Goal: Check status: Check status

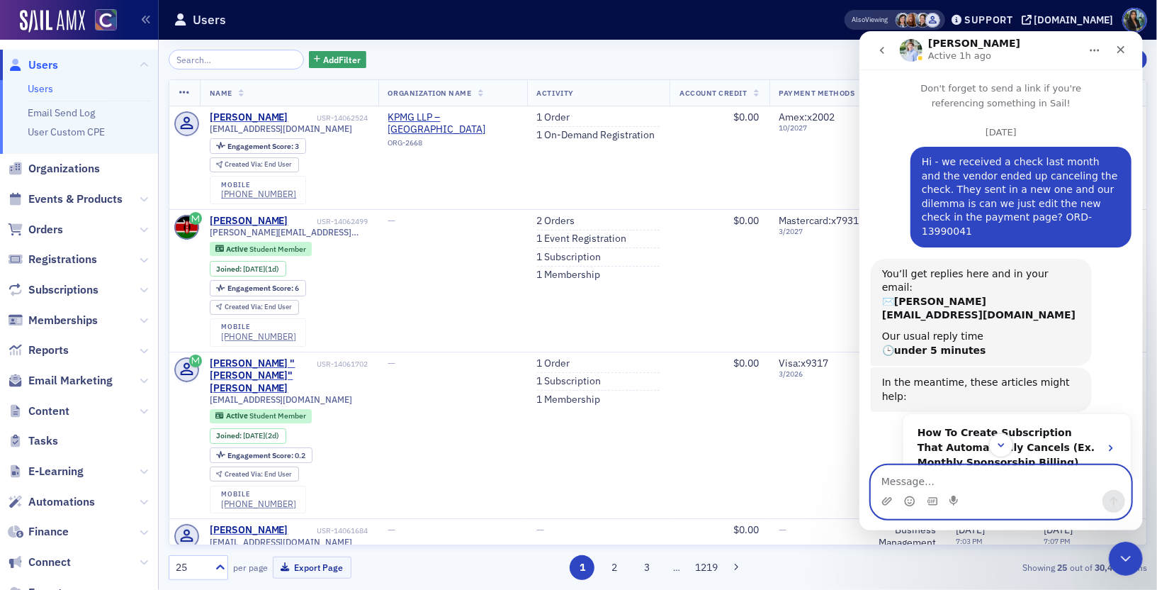
scroll to position [24, 0]
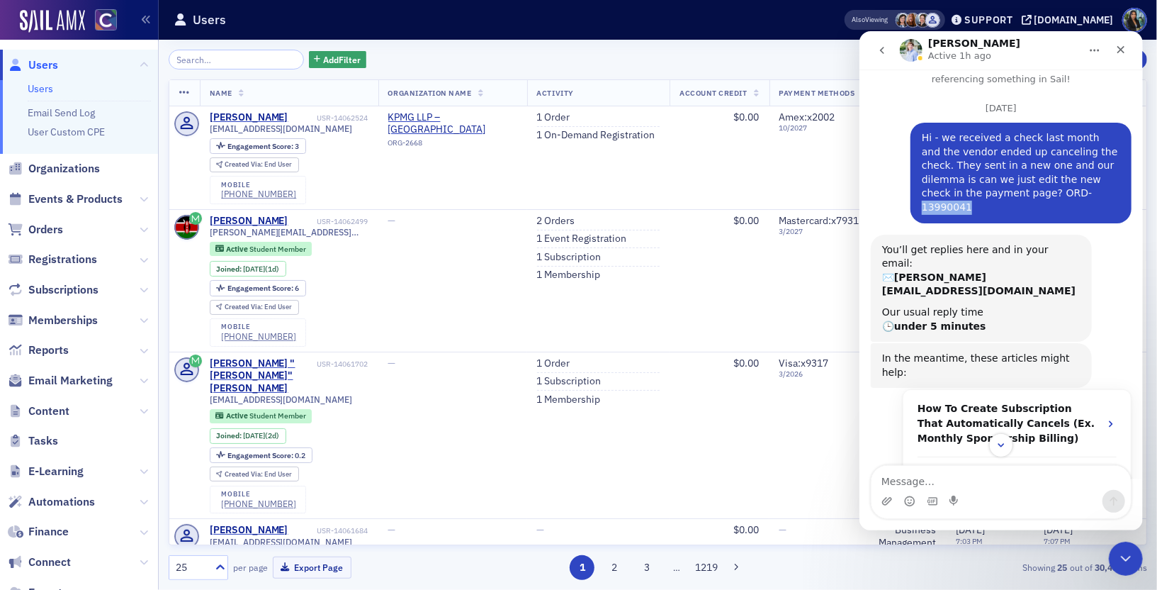
drag, startPoint x: 1066, startPoint y: 196, endPoint x: 1021, endPoint y: 195, distance: 45.4
click at [1021, 195] on div "Hi - we received a check last month and the vendor ended up canceling the check…" at bounding box center [1020, 172] width 198 height 84
copy div "13990041"
click at [62, 230] on span "Orders" at bounding box center [45, 230] width 35 height 16
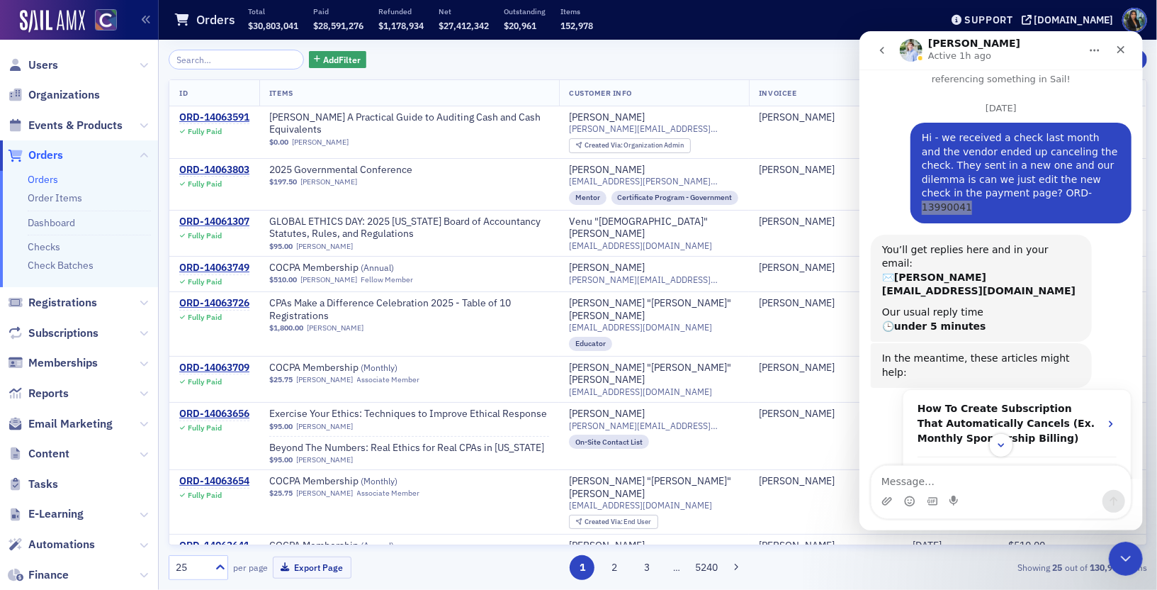
click at [209, 63] on input "search" at bounding box center [236, 60] width 135 height 20
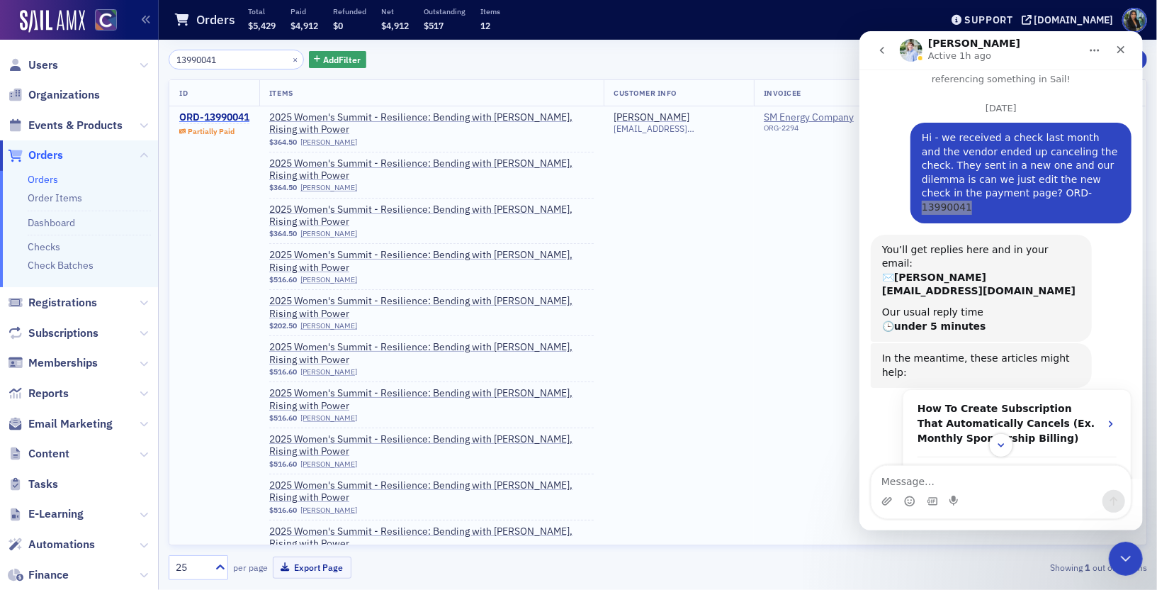
type input "13990041"
click at [223, 116] on div "ORD-13990041" at bounding box center [214, 117] width 70 height 13
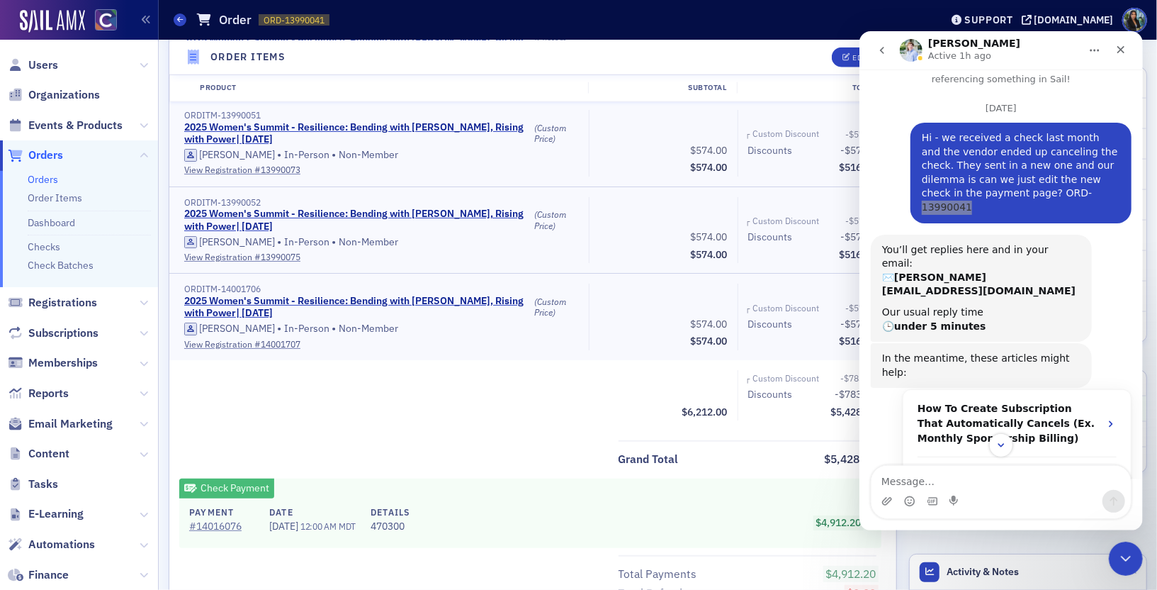
scroll to position [1782, 0]
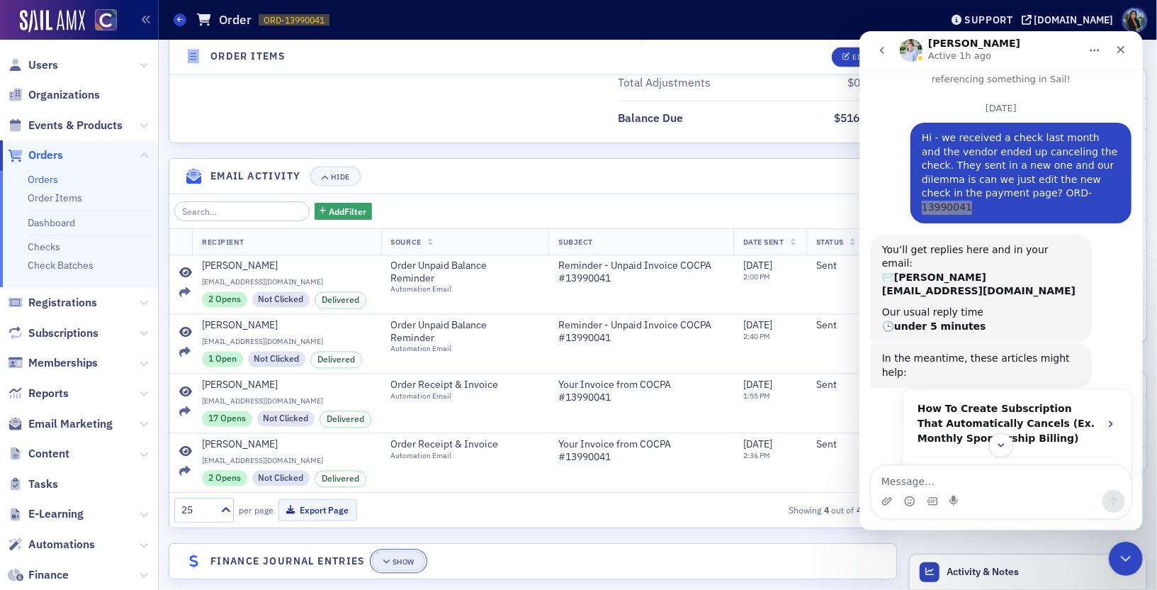
click at [390, 558] on icon "button" at bounding box center [387, 562] width 9 height 8
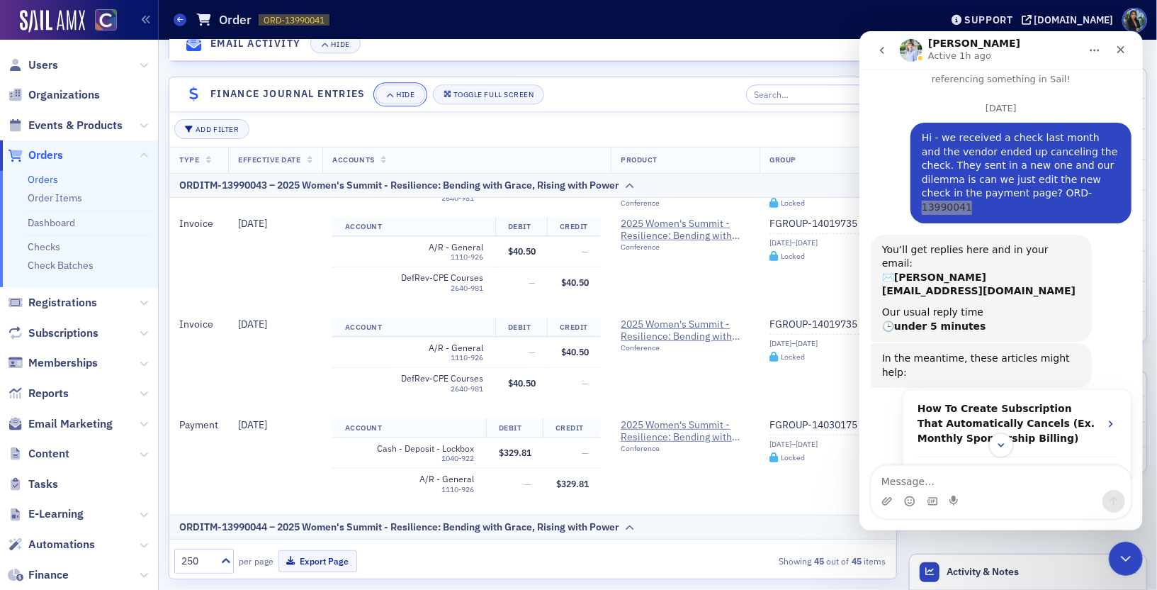
scroll to position [511, 0]
click at [789, 220] on link "FGROUP-14019735" at bounding box center [820, 226] width 101 height 13
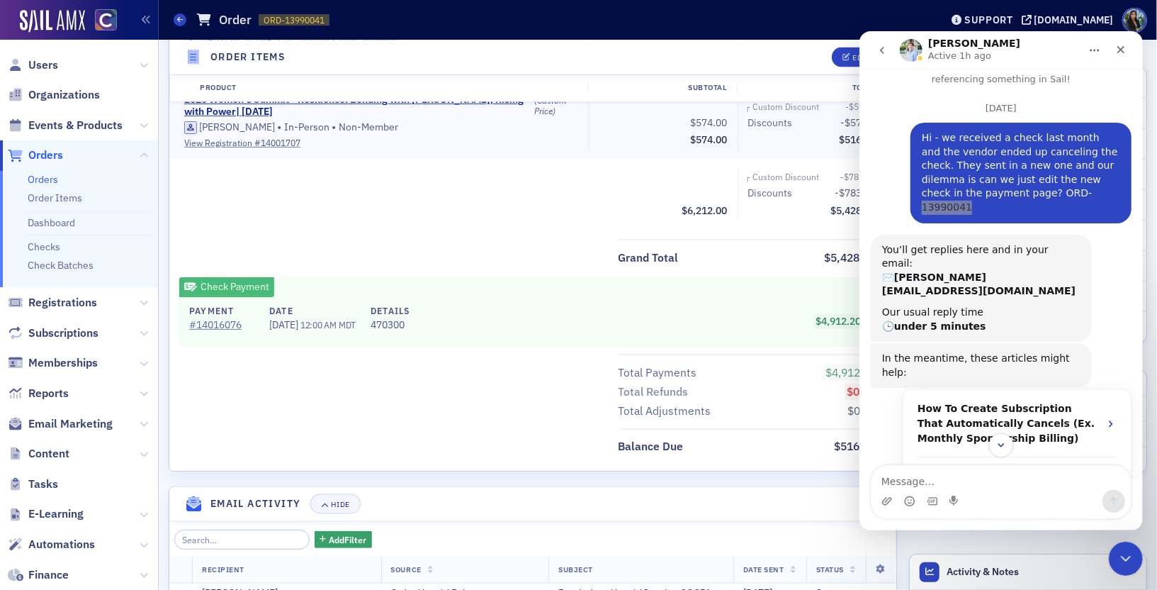
scroll to position [1455, 0]
click at [1126, 51] on div "Close" at bounding box center [1121, 49] width 26 height 26
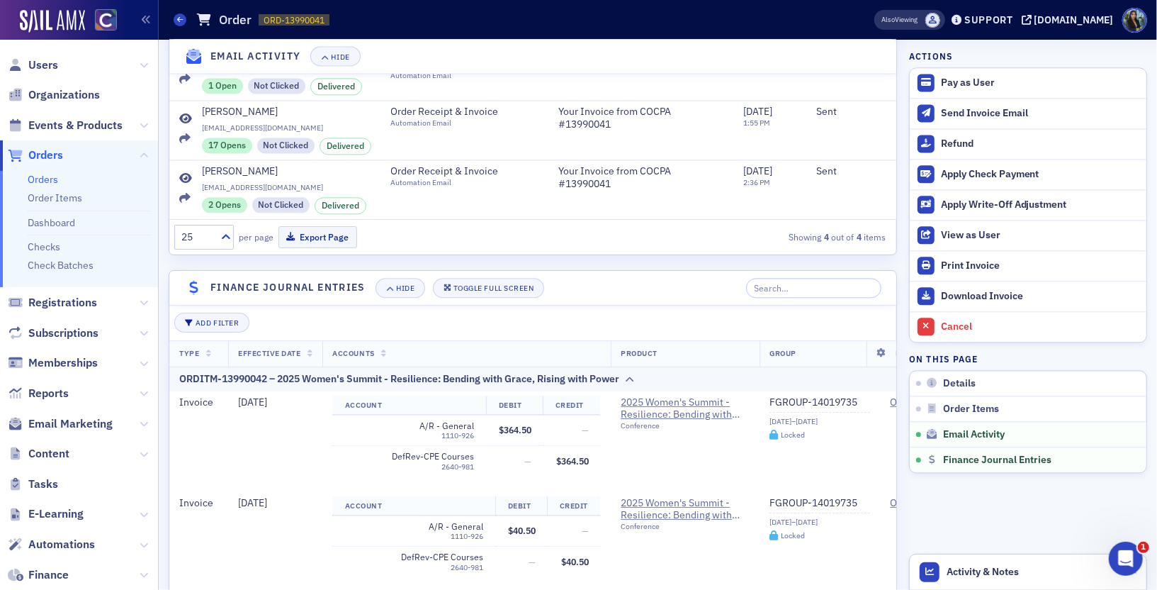
scroll to position [2248, 0]
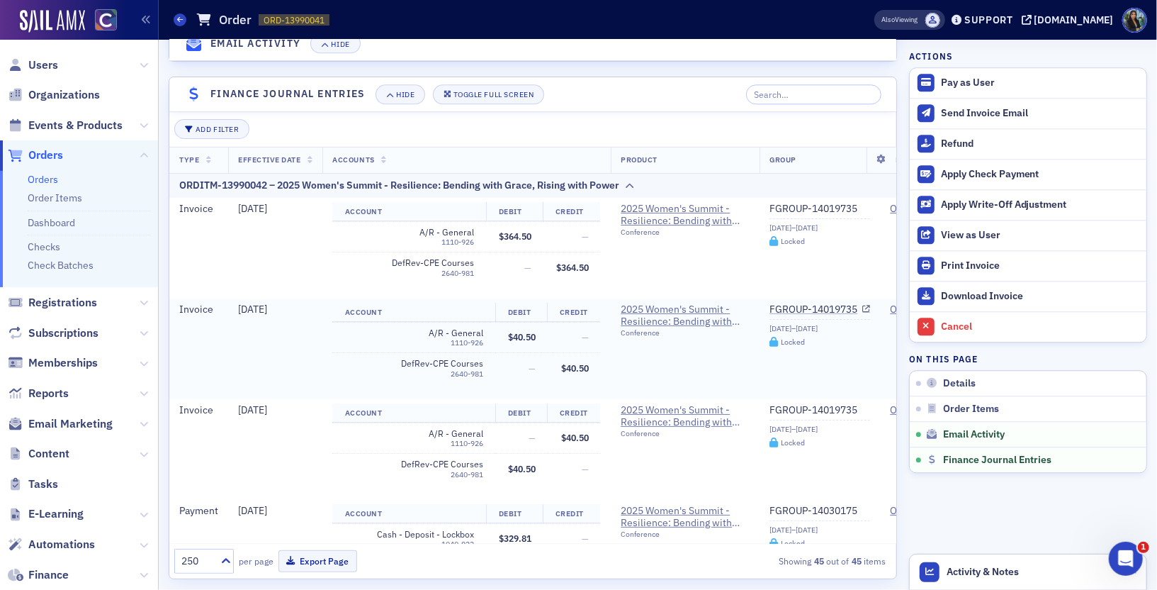
click at [316, 312] on td "[DATE]" at bounding box center [275, 348] width 94 height 101
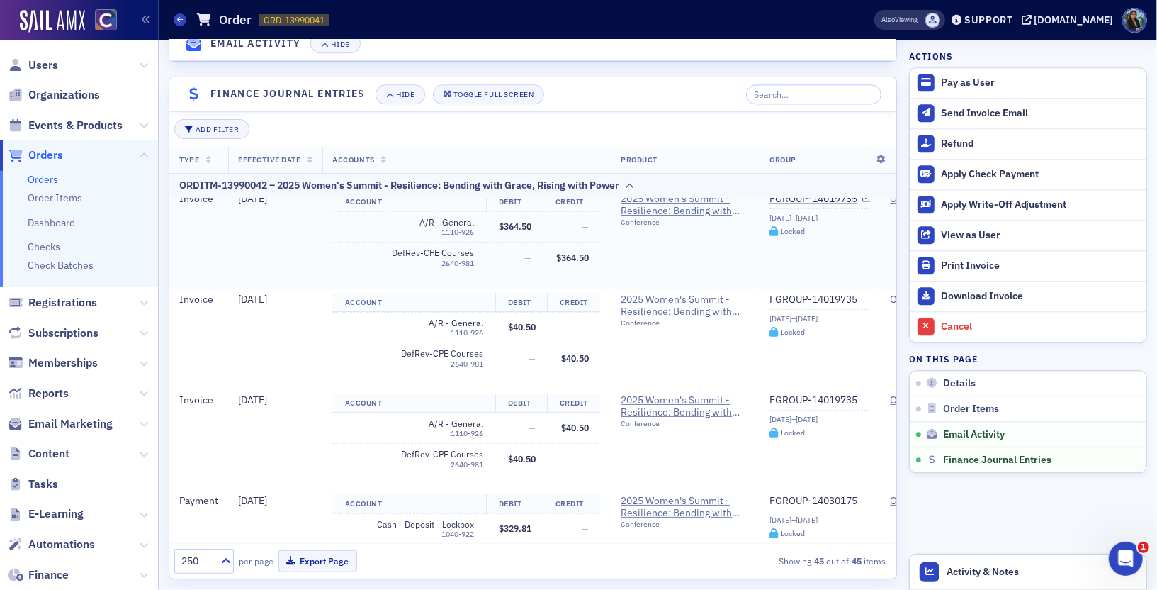
scroll to position [0, 0]
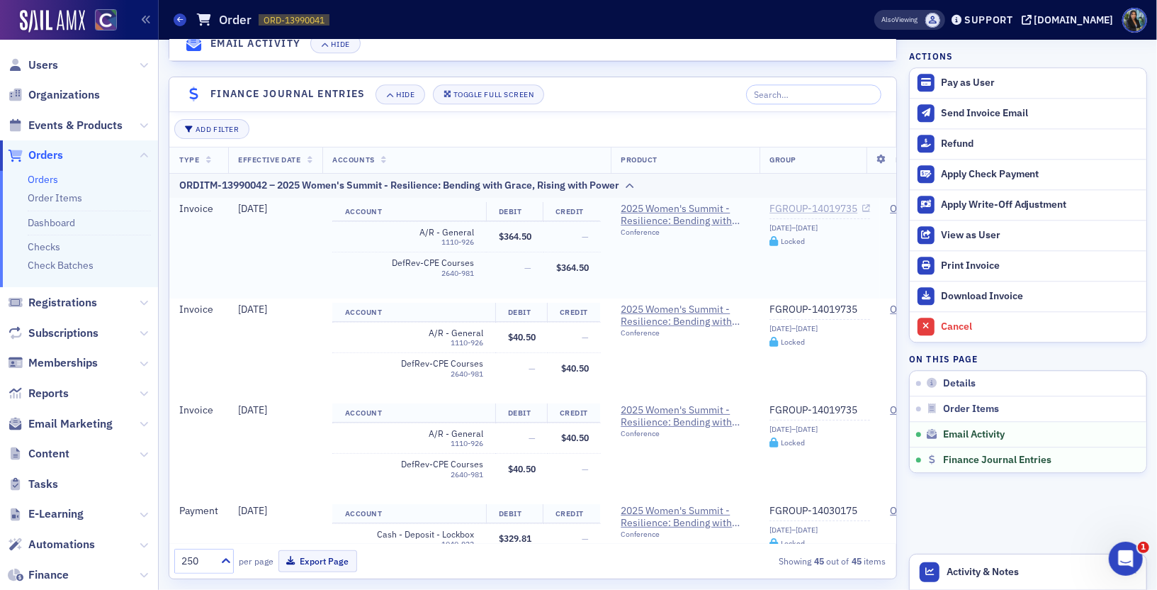
click at [790, 203] on link "FGROUP-14019735" at bounding box center [820, 209] width 101 height 13
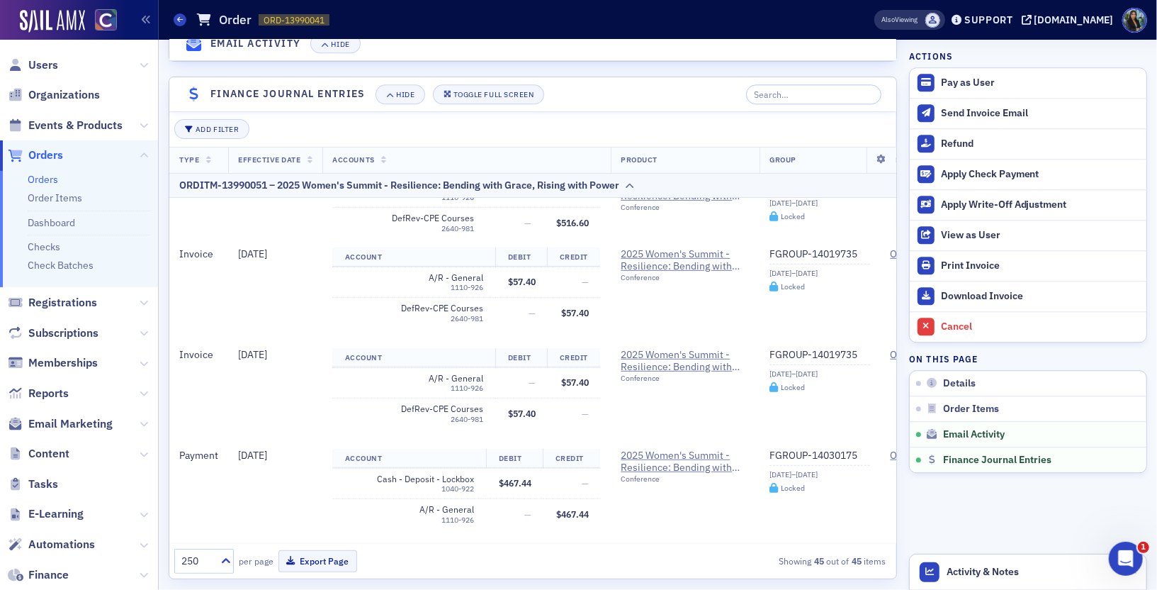
scroll to position [4425, 0]
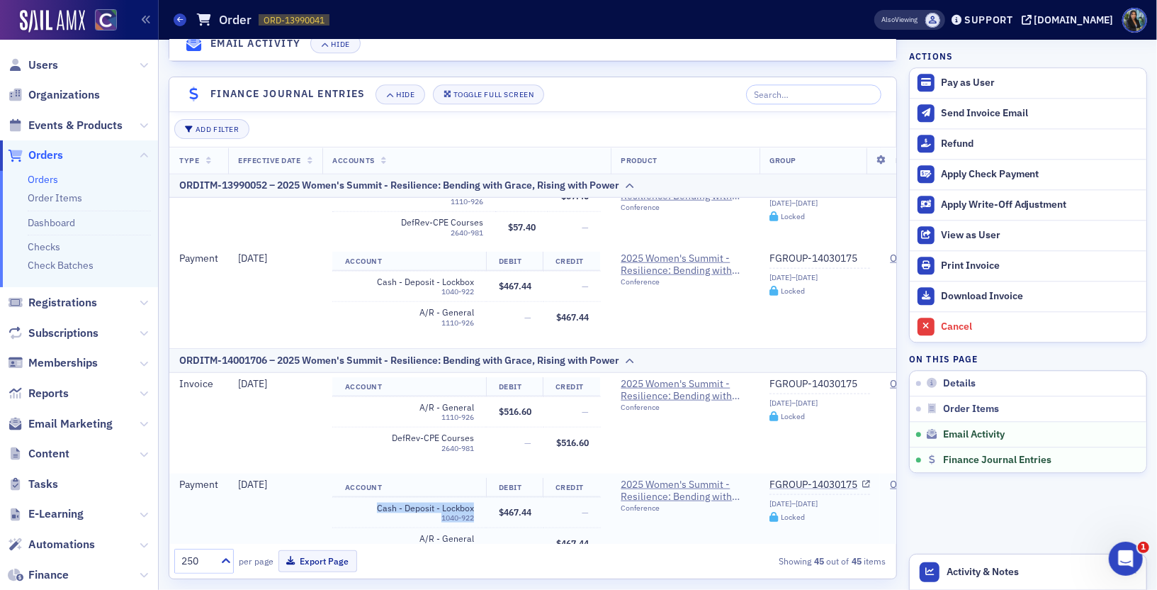
drag, startPoint x: 378, startPoint y: 463, endPoint x: 479, endPoint y: 461, distance: 100.6
click at [479, 496] on td "Cash - Deposit - Lockbox 1040-922" at bounding box center [409, 511] width 154 height 30
click at [453, 512] on div "1040-922" at bounding box center [409, 516] width 129 height 9
click at [308, 551] on button "Export Page" at bounding box center [317, 561] width 79 height 22
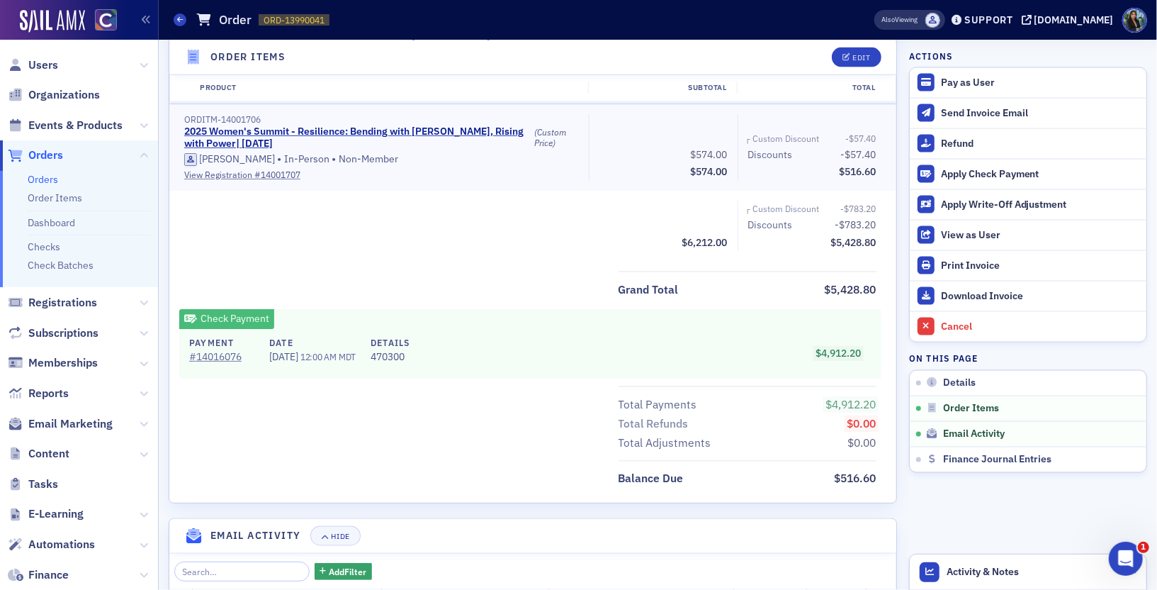
scroll to position [1436, 0]
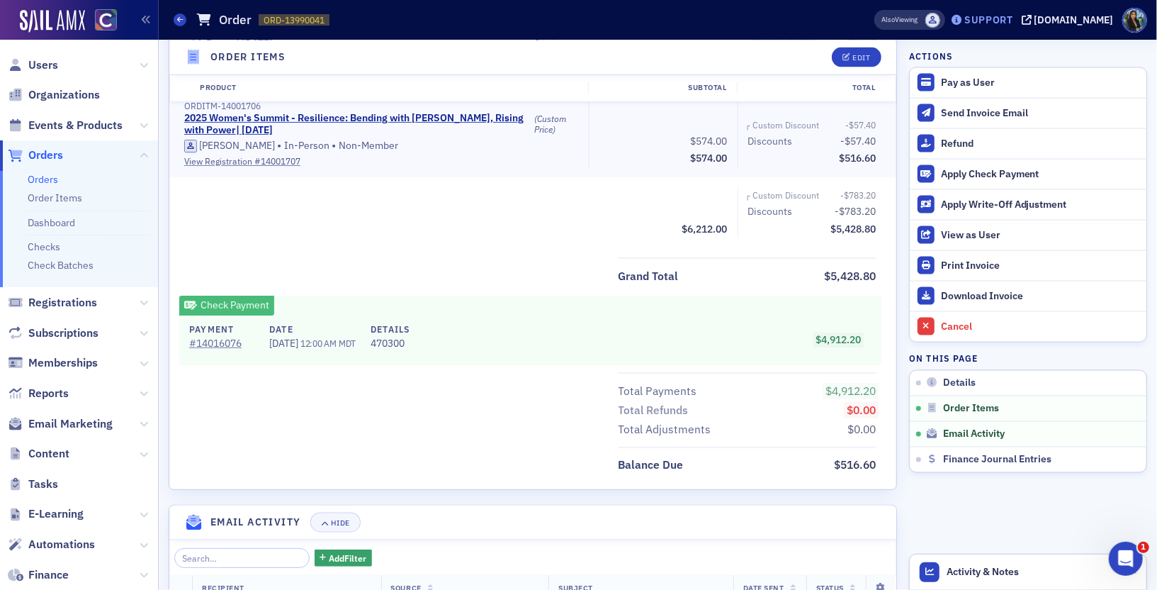
click at [1008, 18] on div "Support" at bounding box center [988, 19] width 49 height 13
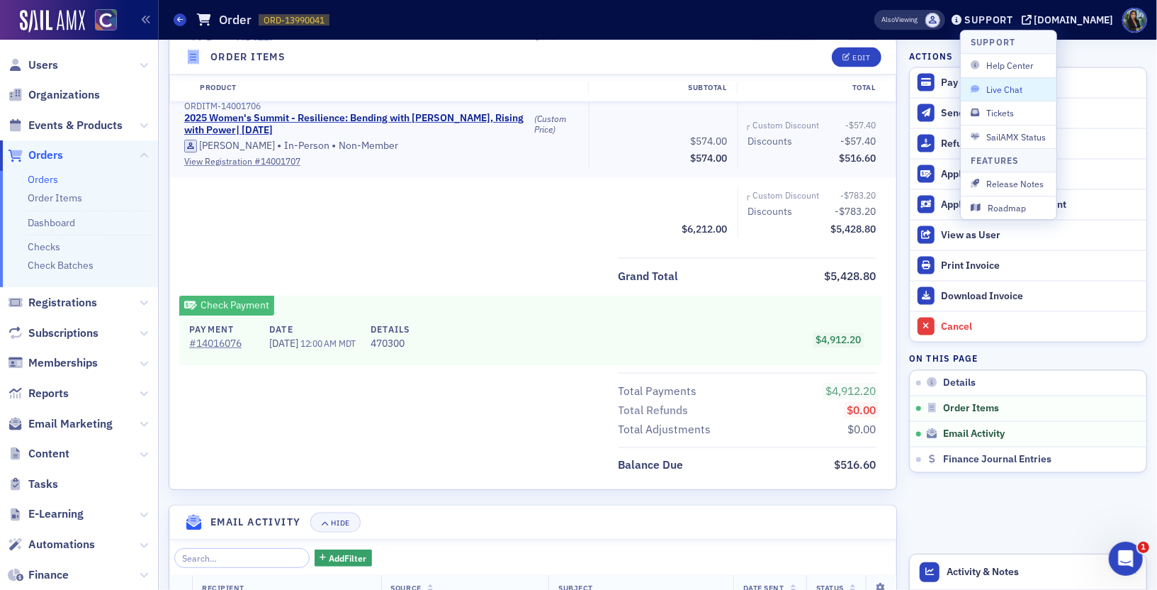
click at [1013, 86] on span "Live Chat" at bounding box center [1009, 89] width 76 height 13
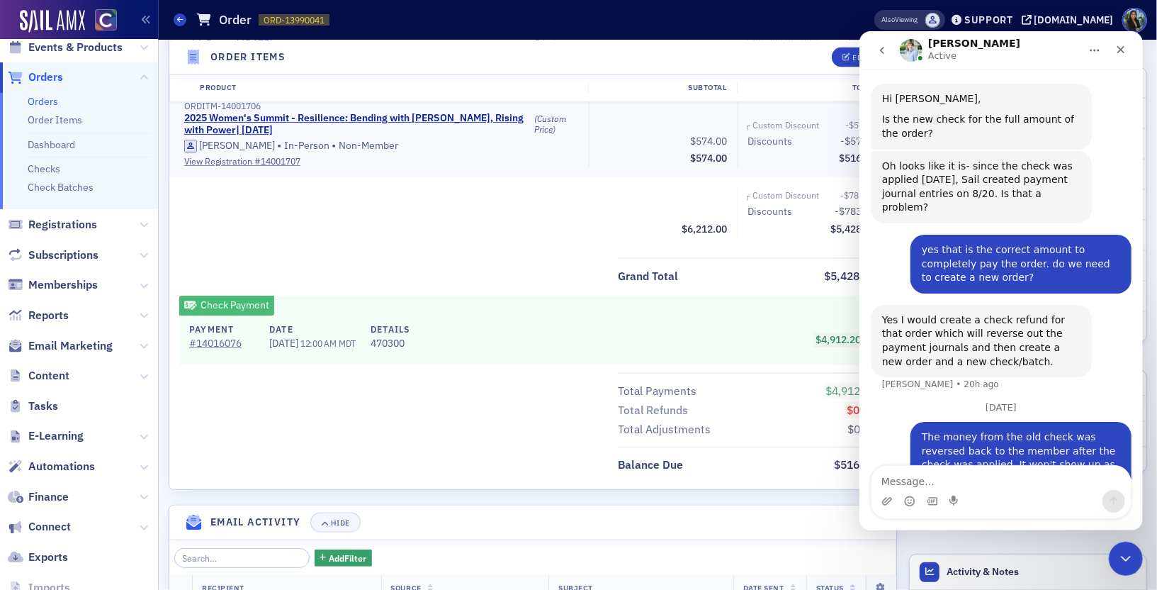
scroll to position [106, 0]
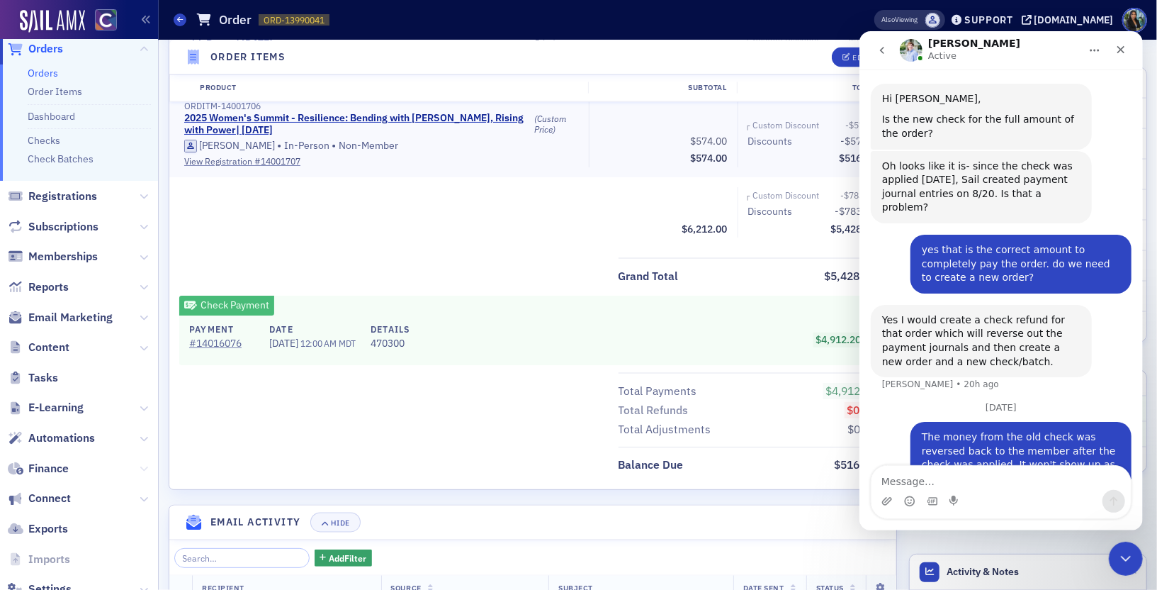
click at [144, 468] on icon at bounding box center [144, 468] width 9 height 9
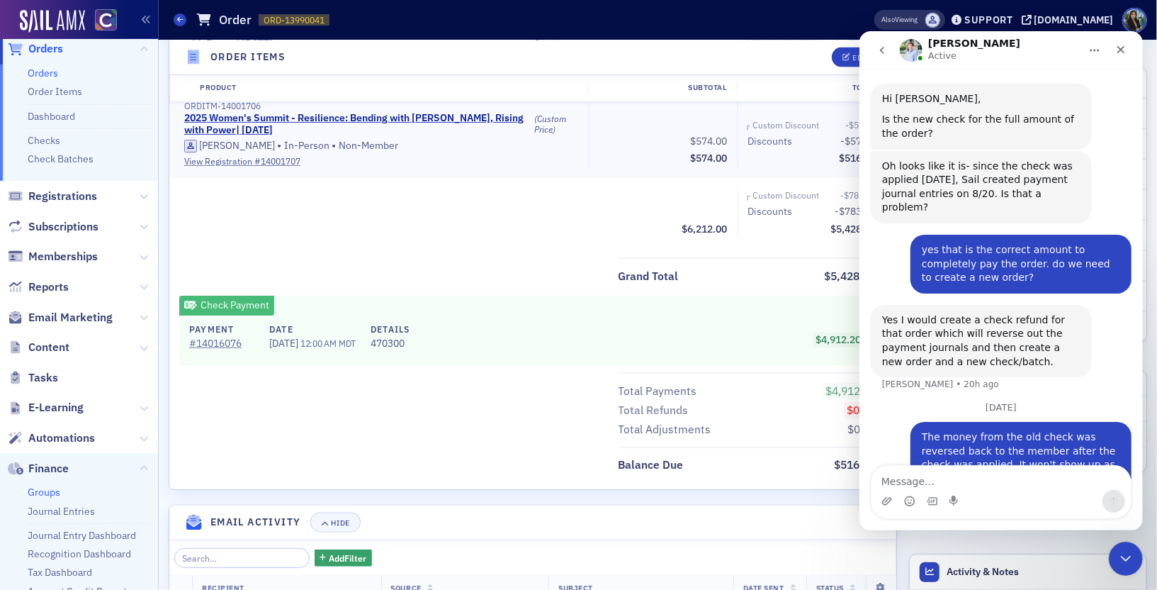
click at [35, 493] on link "Groups" at bounding box center [44, 491] width 33 height 13
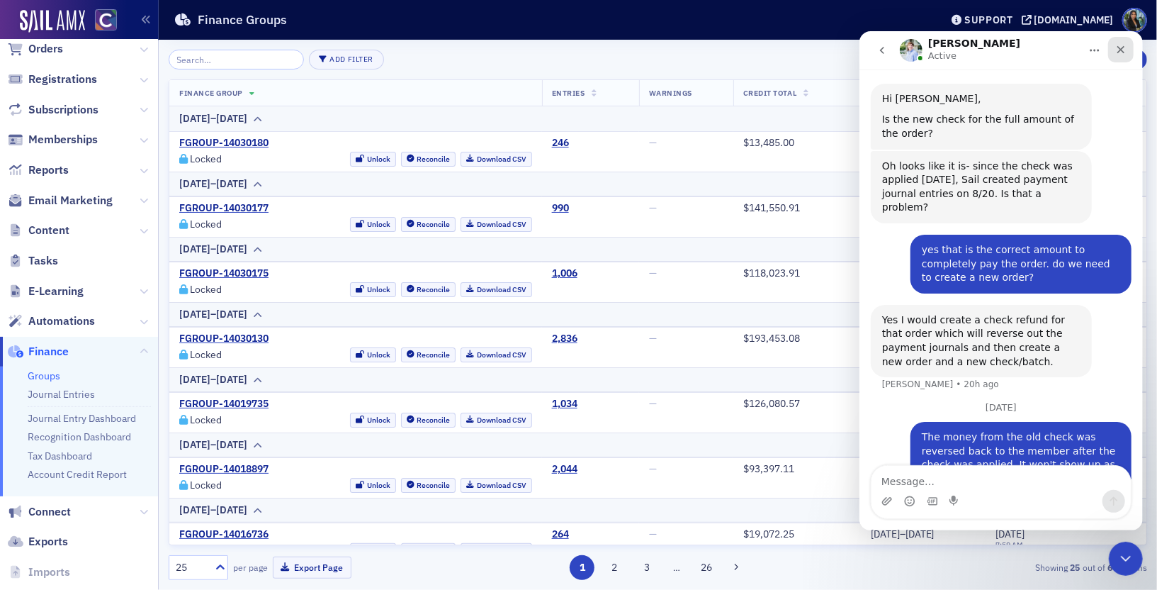
click at [1121, 46] on icon "Close" at bounding box center [1120, 48] width 11 height 11
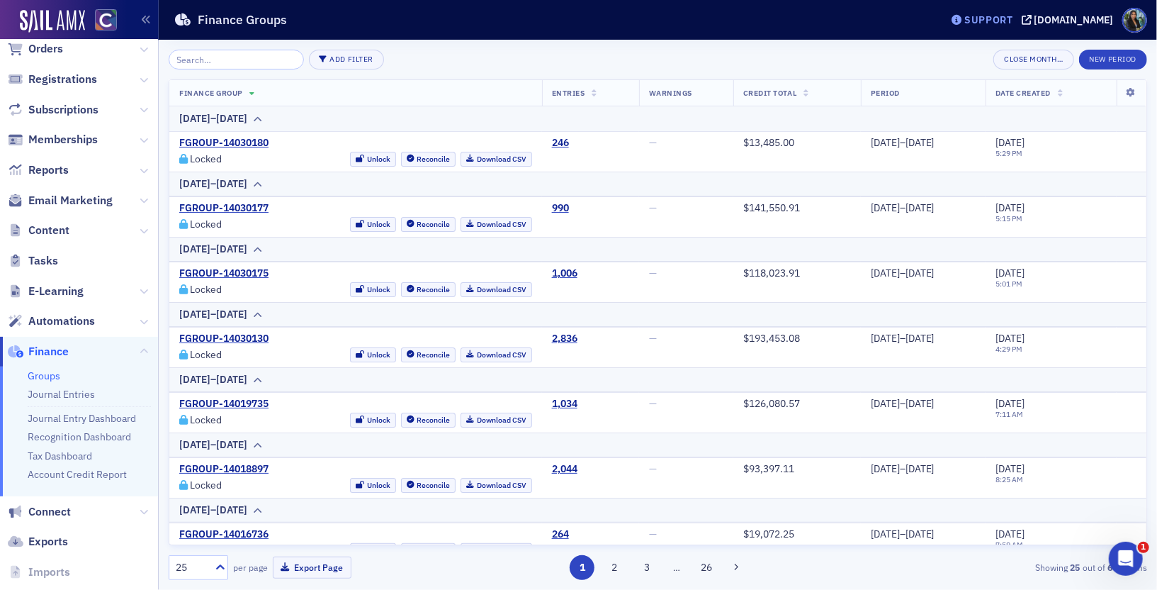
click at [993, 22] on div "Support" at bounding box center [988, 19] width 49 height 13
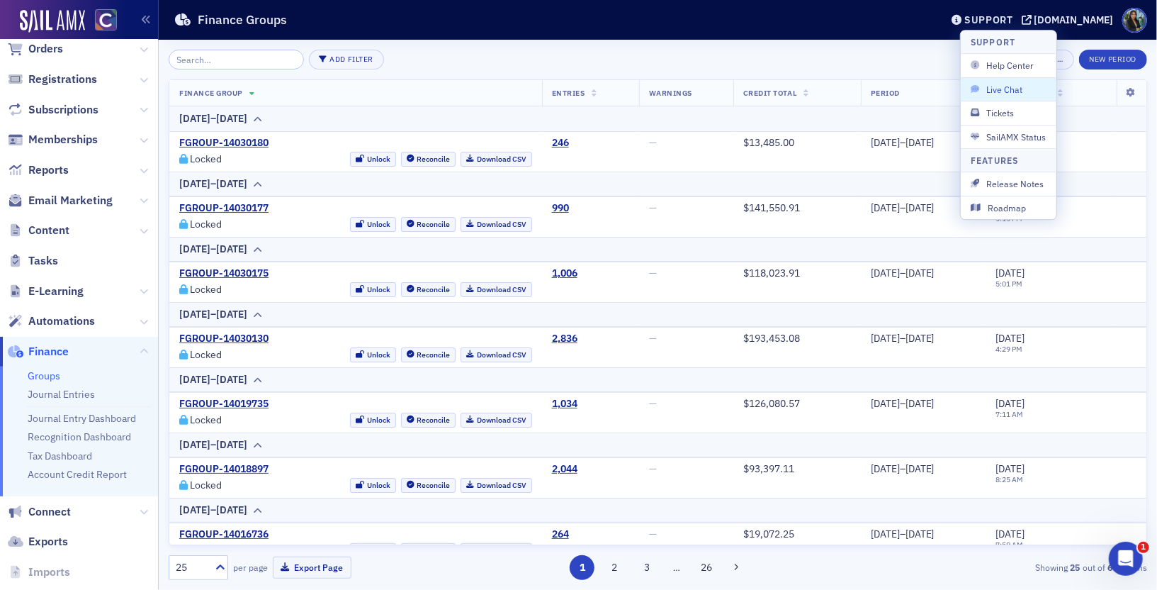
click at [1000, 83] on span "Live Chat" at bounding box center [1009, 89] width 76 height 13
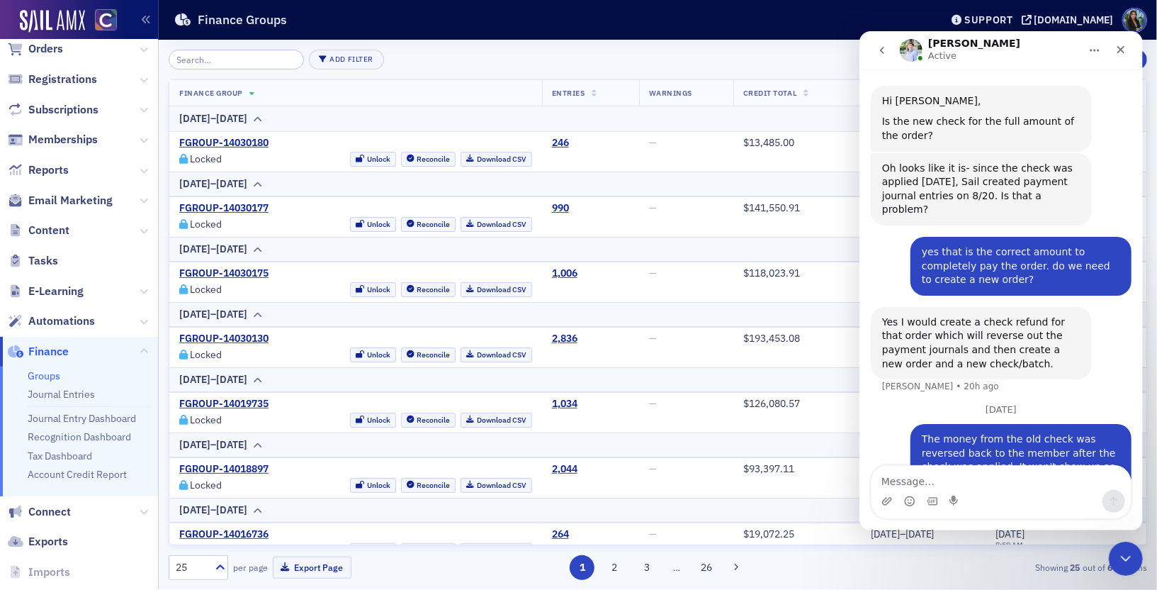
scroll to position [864, 0]
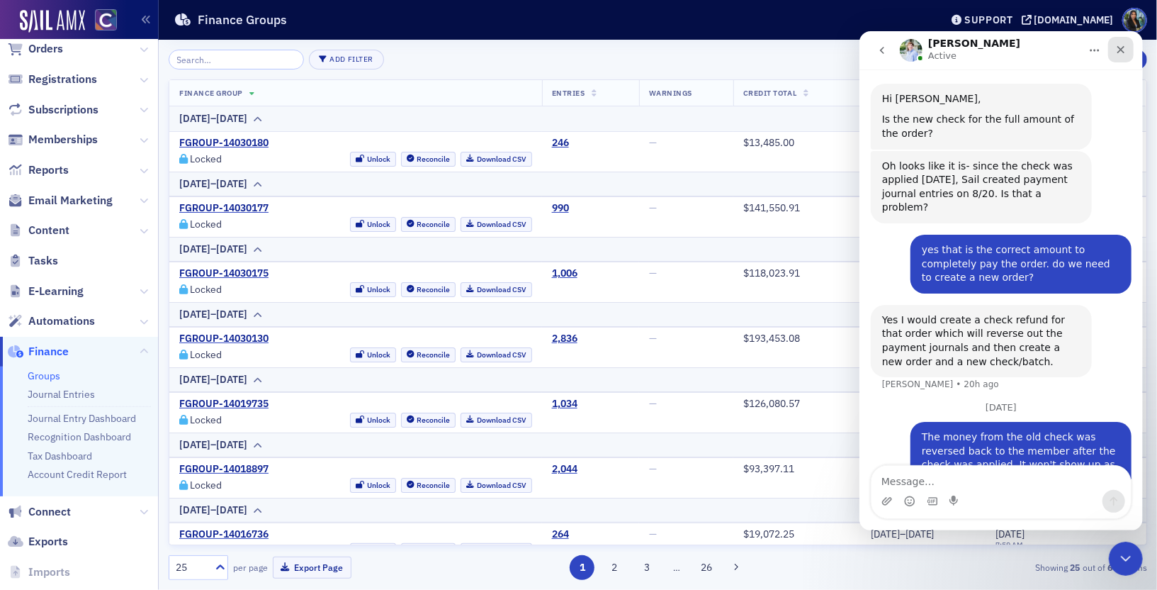
click at [1123, 45] on icon "Close" at bounding box center [1121, 49] width 8 height 8
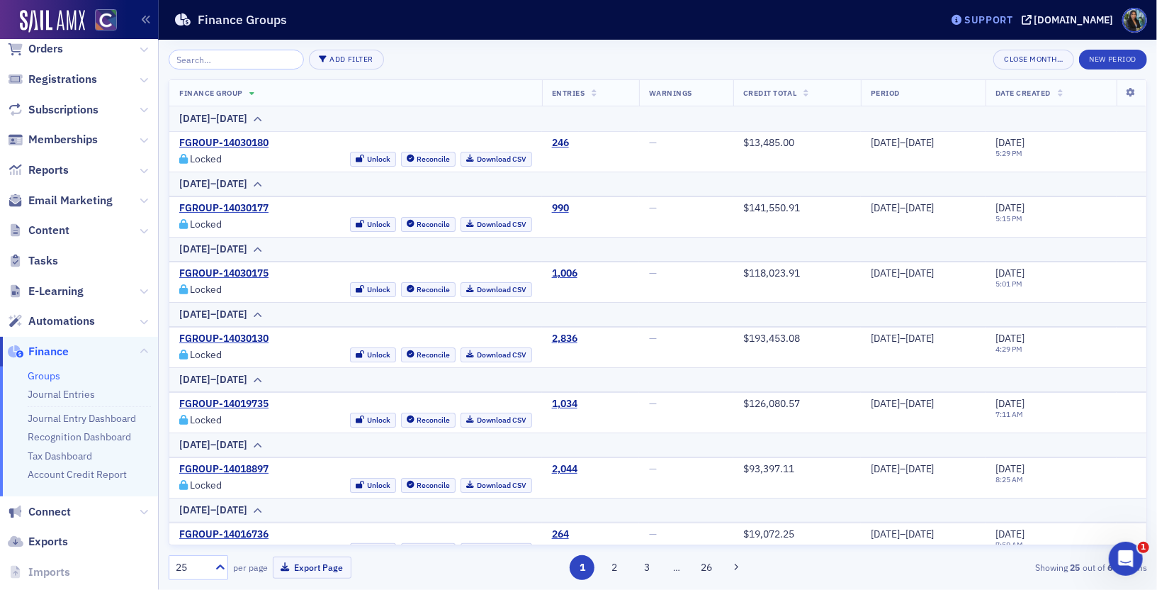
click at [1007, 23] on div "Support" at bounding box center [988, 19] width 49 height 13
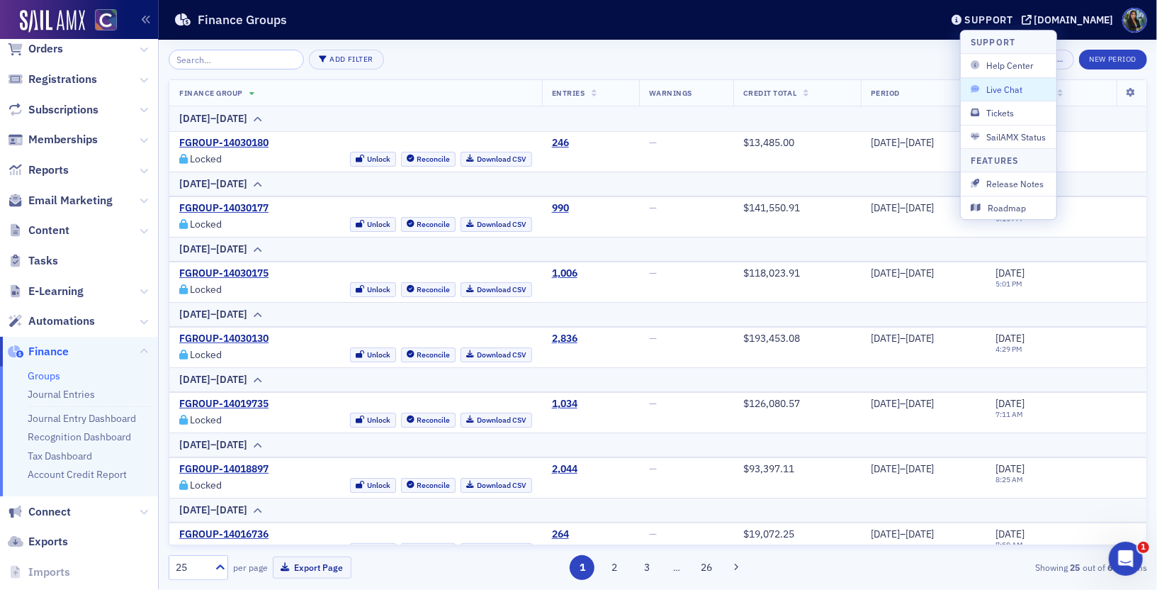
click at [1010, 97] on button "Live Chat" at bounding box center [1009, 88] width 96 height 23
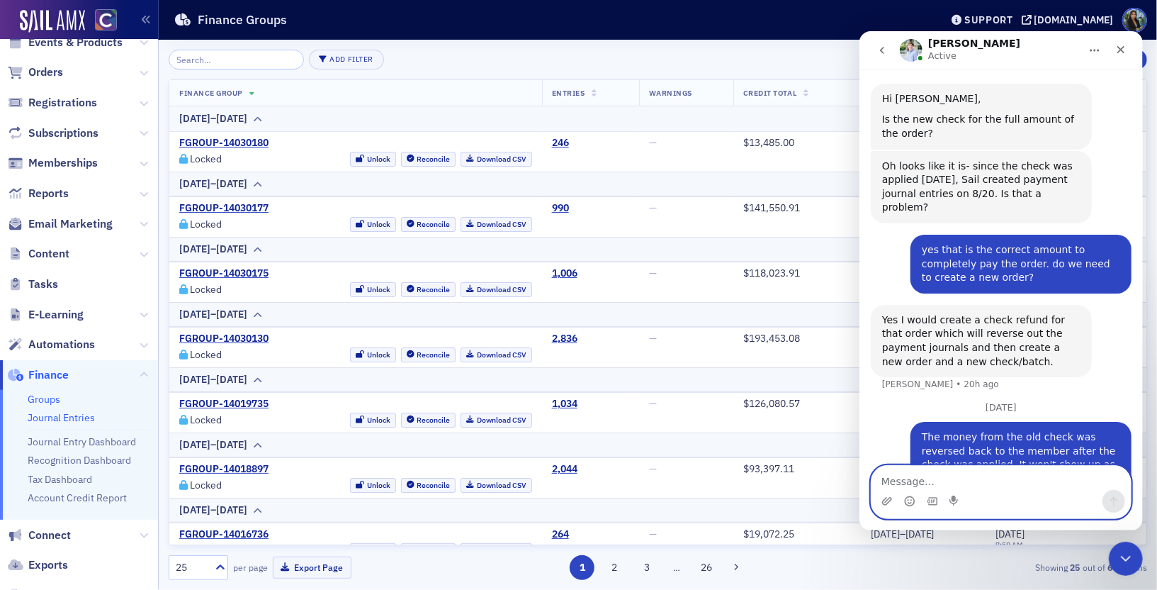
scroll to position [81, 0]
click at [143, 70] on icon at bounding box center [144, 74] width 9 height 9
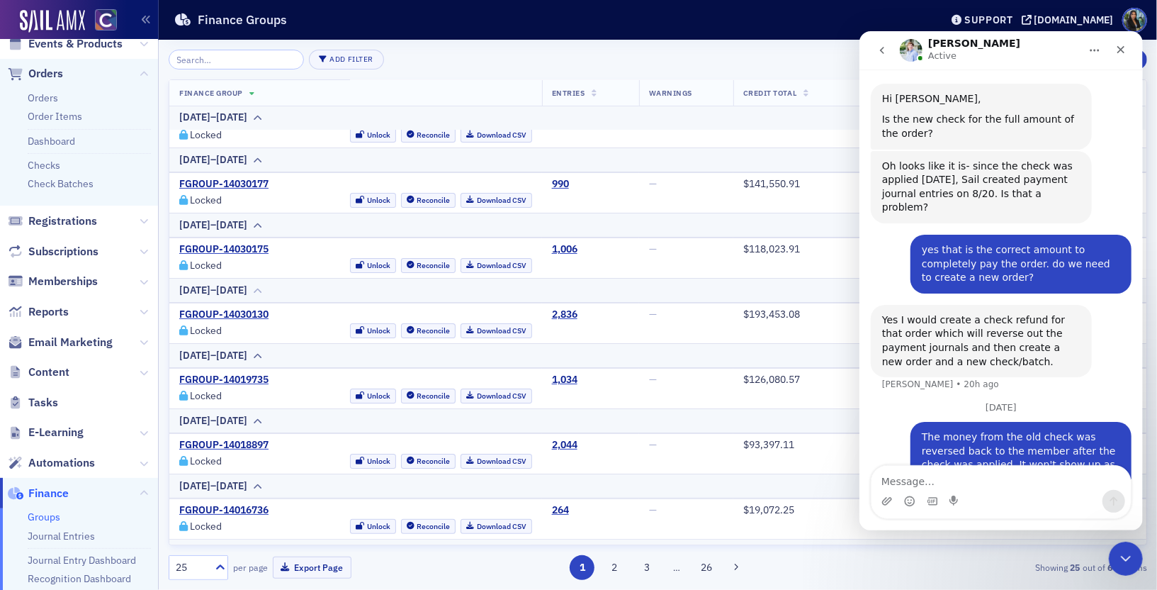
scroll to position [0, 0]
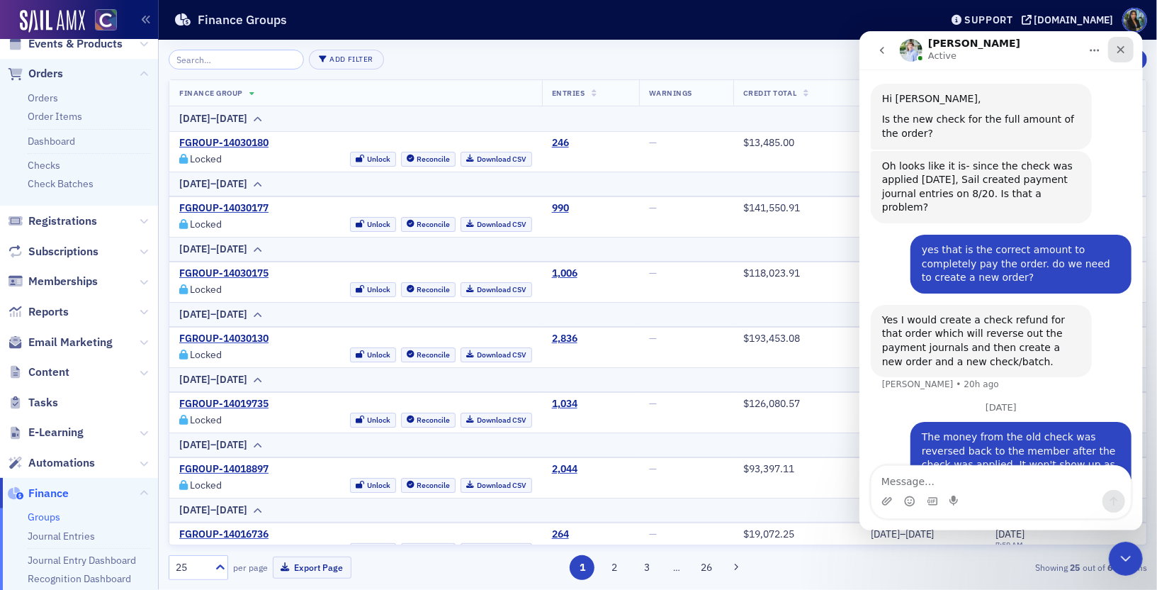
click at [1124, 51] on icon "Close" at bounding box center [1120, 48] width 11 height 11
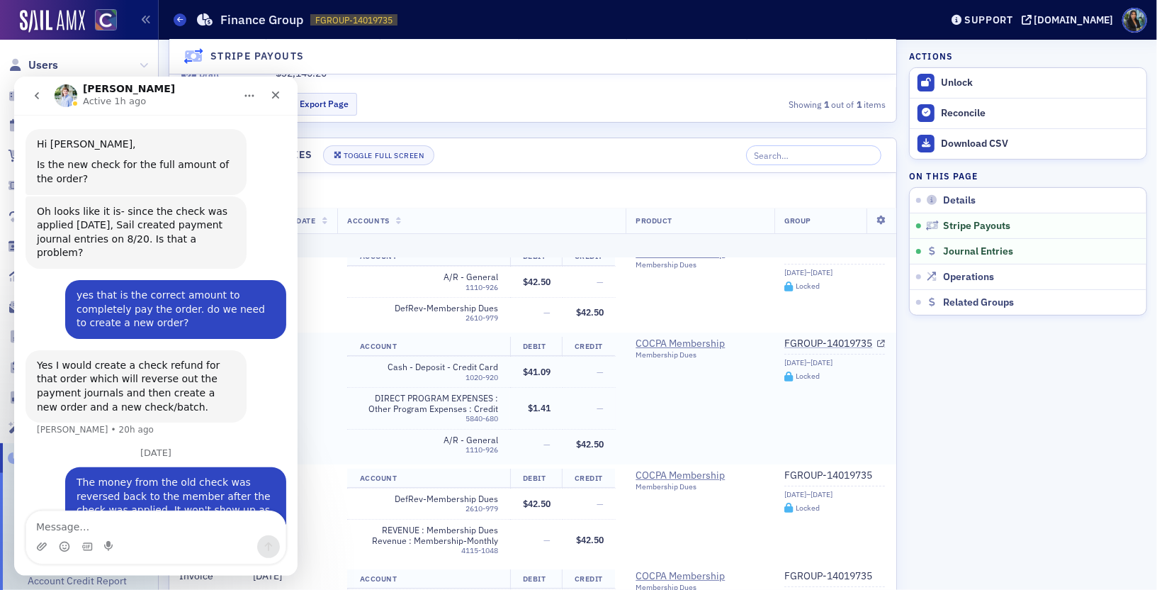
scroll to position [18, 0]
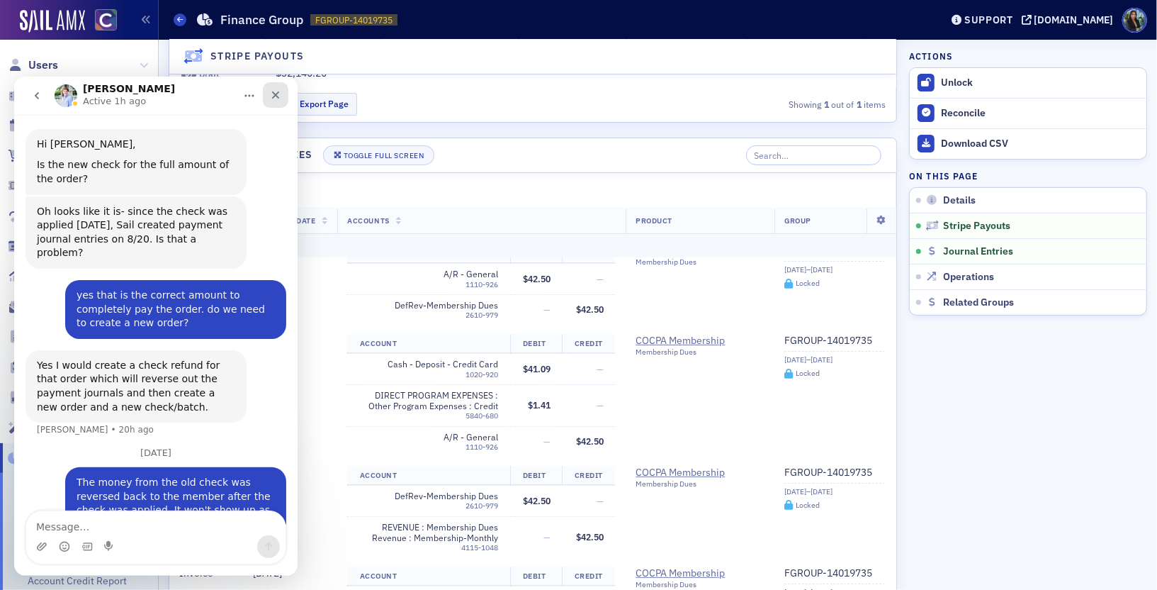
click at [275, 98] on icon "Close" at bounding box center [275, 94] width 11 height 11
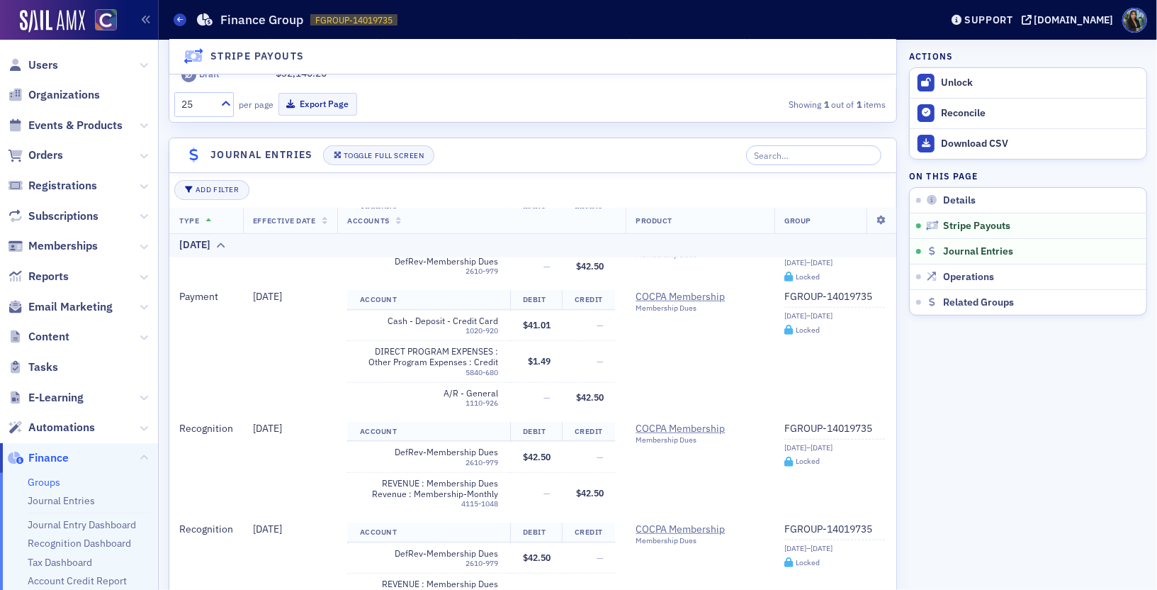
scroll to position [709, 0]
